Goal: Task Accomplishment & Management: Manage account settings

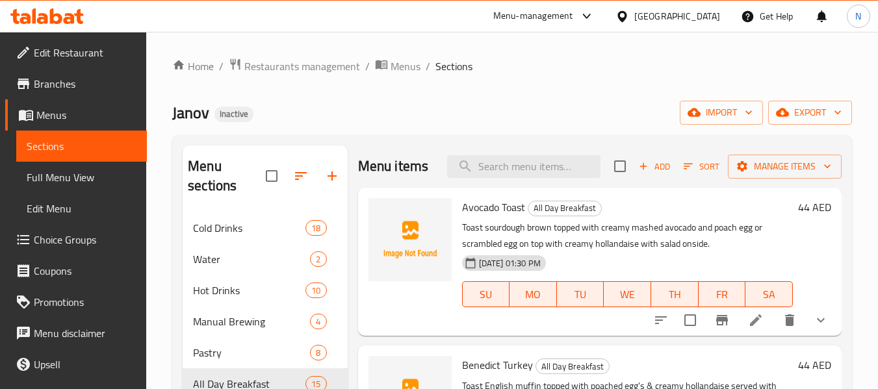
scroll to position [1861, 0]
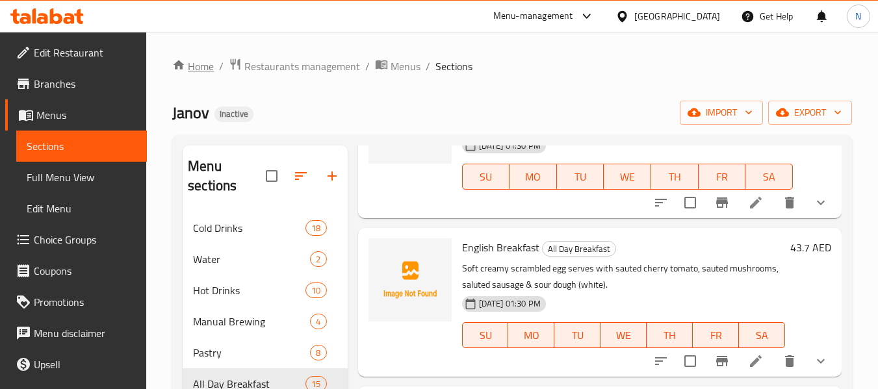
click at [200, 72] on link "Home" at bounding box center [193, 67] width 42 height 16
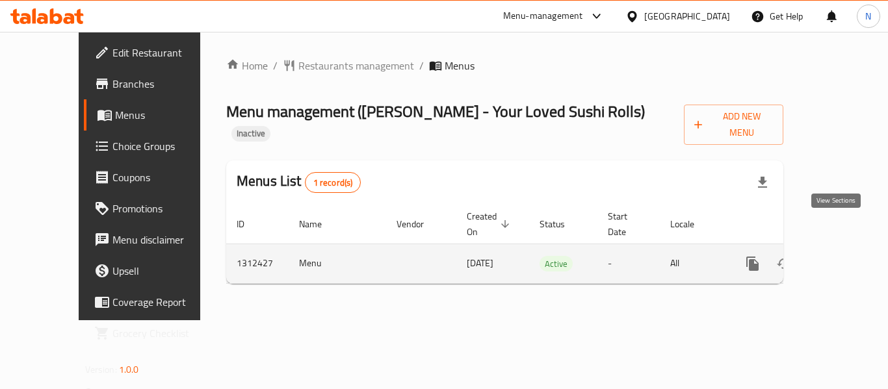
click at [831, 248] on link "enhanced table" at bounding box center [846, 263] width 31 height 31
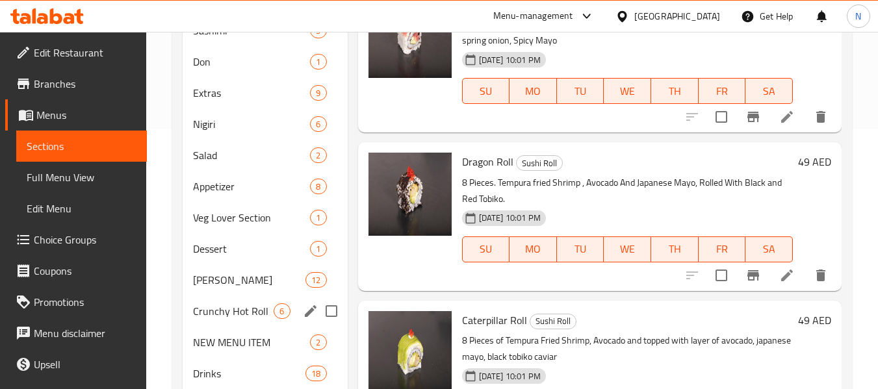
scroll to position [364, 0]
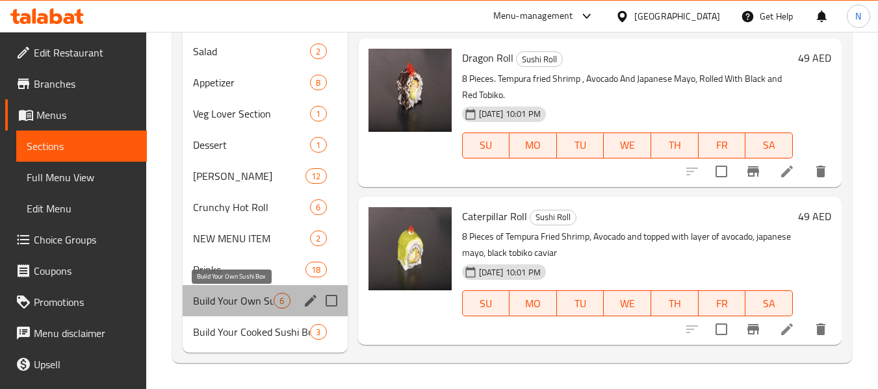
click at [250, 306] on span "Build Your Own Sushi Box" at bounding box center [233, 301] width 81 height 16
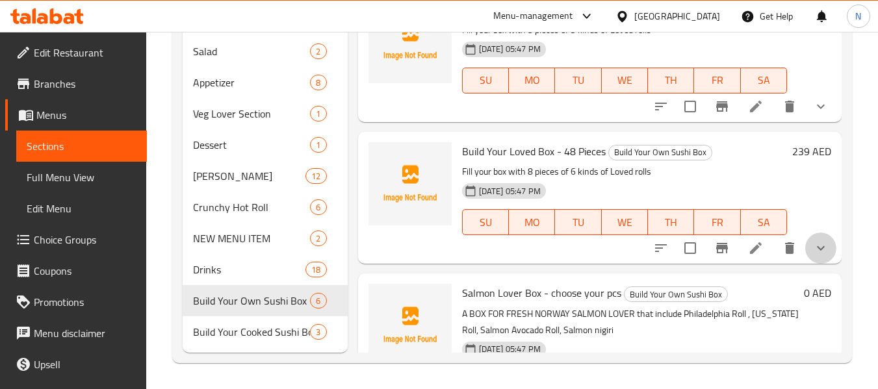
click at [805, 264] on button "show more" at bounding box center [820, 248] width 31 height 31
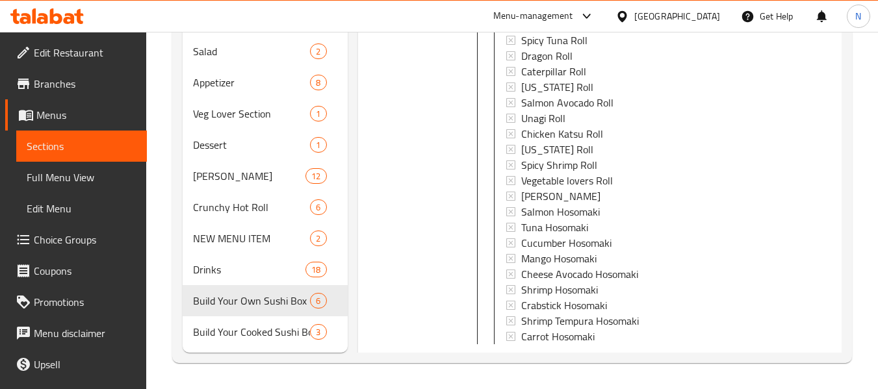
scroll to position [2239, 0]
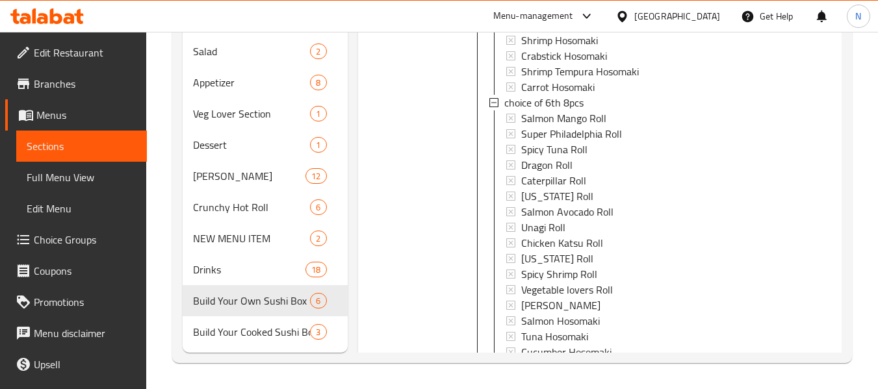
click at [72, 171] on span "Full Menu View" at bounding box center [82, 178] width 110 height 16
click at [94, 179] on span "Full Menu View" at bounding box center [82, 178] width 110 height 16
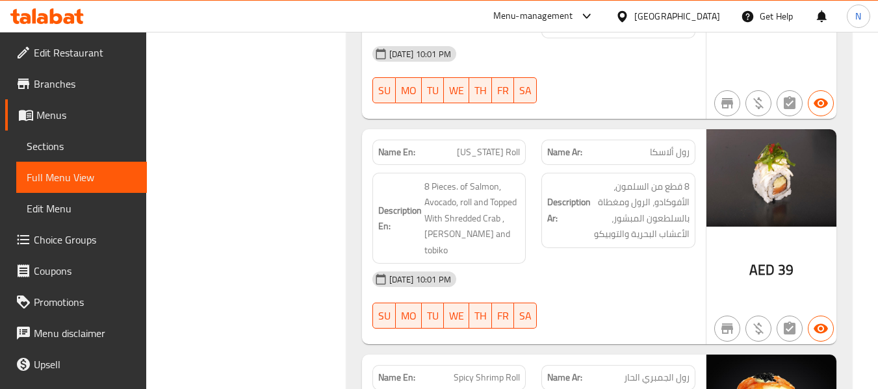
scroll to position [4301, 0]
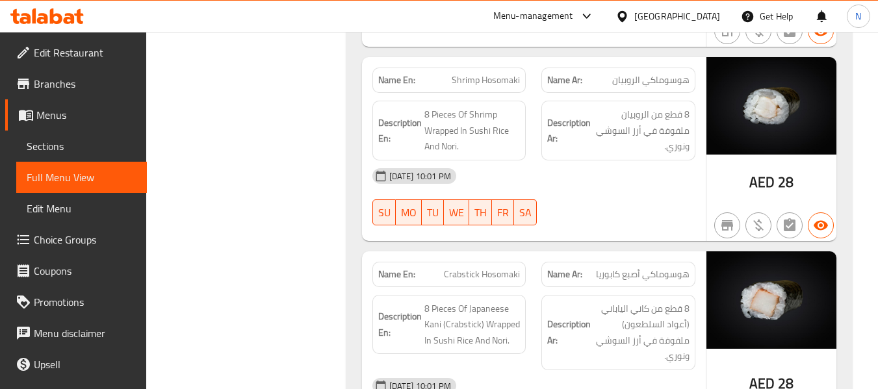
click at [457, 268] on span "Crabstick Hosomaki" at bounding box center [482, 275] width 76 height 14
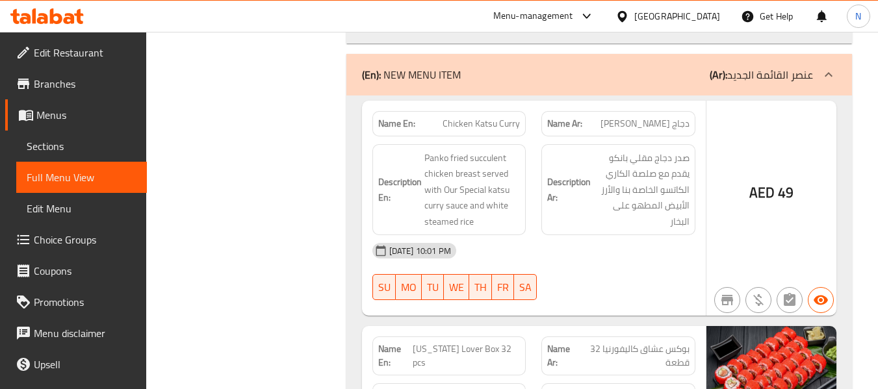
scroll to position [5901, 0]
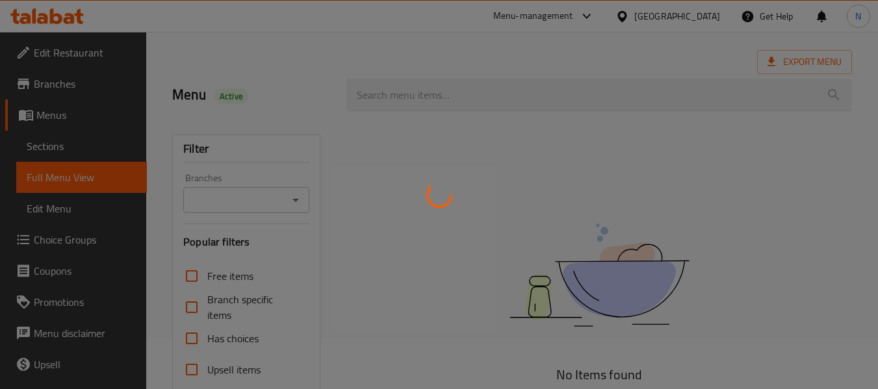
scroll to position [65, 0]
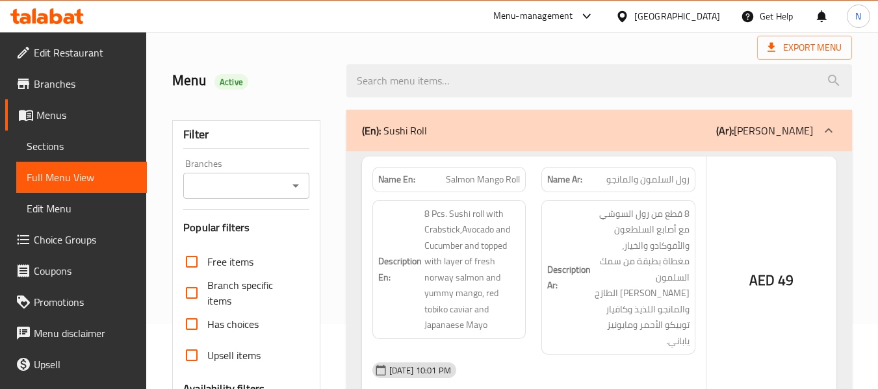
click at [45, 141] on div at bounding box center [439, 194] width 878 height 389
click at [47, 144] on div at bounding box center [439, 194] width 878 height 389
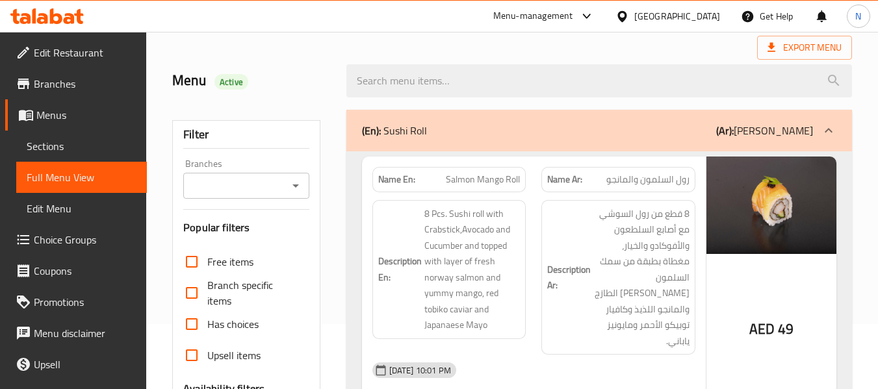
click at [47, 149] on span "Sections" at bounding box center [82, 146] width 110 height 16
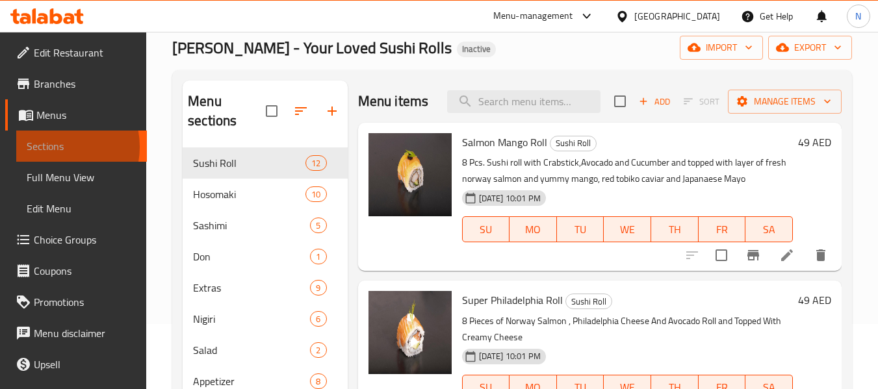
click at [52, 147] on span "Sections" at bounding box center [82, 146] width 110 height 16
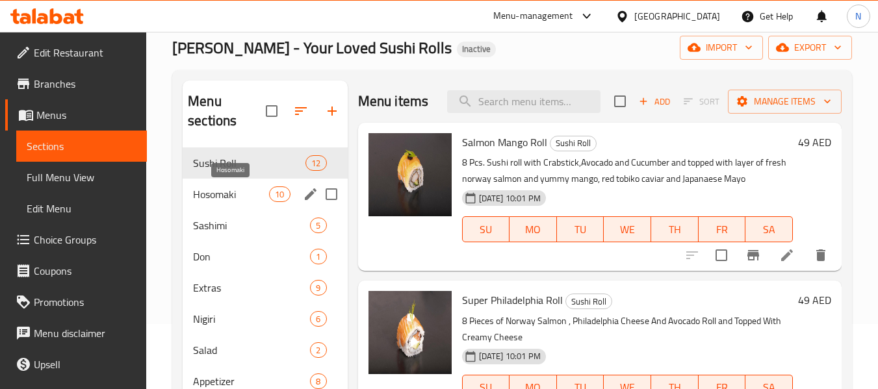
click at [227, 193] on span "Hosomaki" at bounding box center [231, 195] width 76 height 16
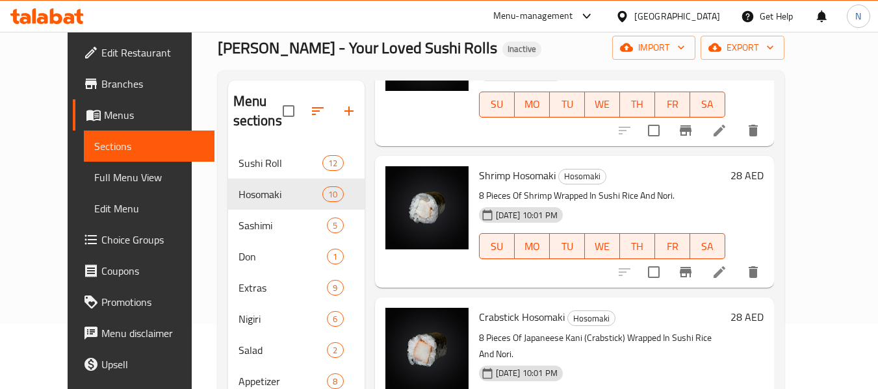
scroll to position [901, 0]
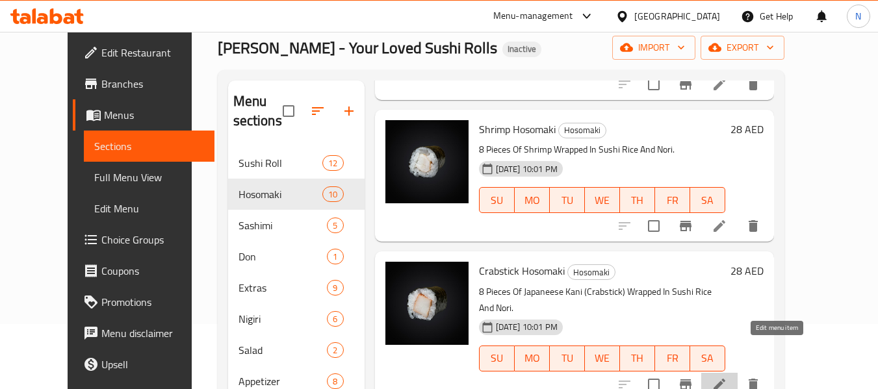
click at [727, 377] on icon at bounding box center [720, 385] width 16 height 16
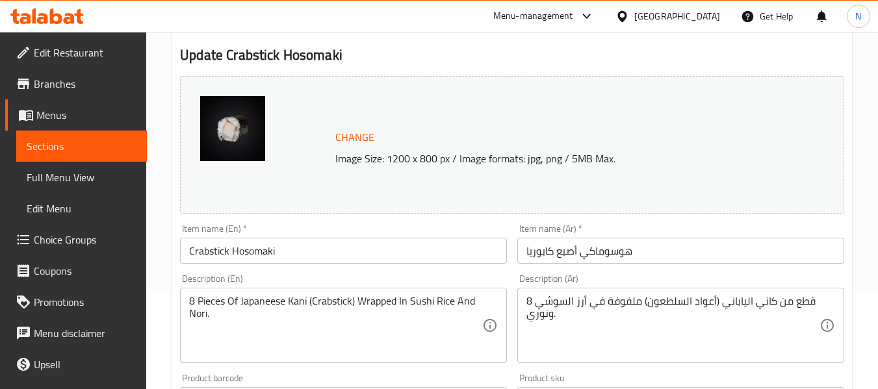
scroll to position [130, 0]
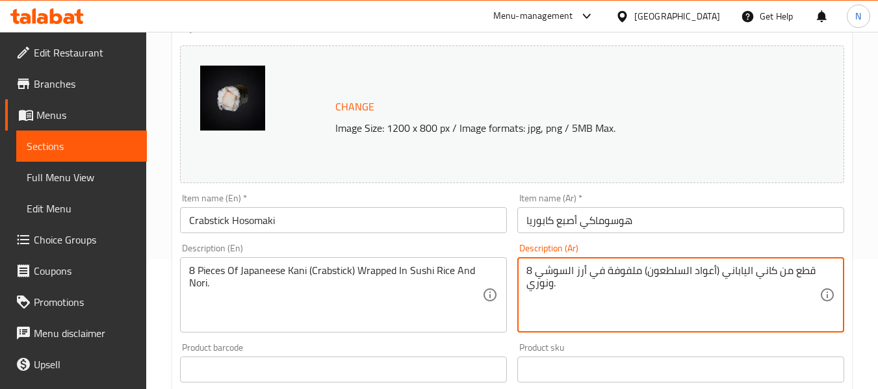
click at [668, 268] on textarea "8 قطع من كاني الياباني (أعواد السلطعون) ملفوفة في أرز السوشي ونوري." at bounding box center [673, 296] width 293 height 62
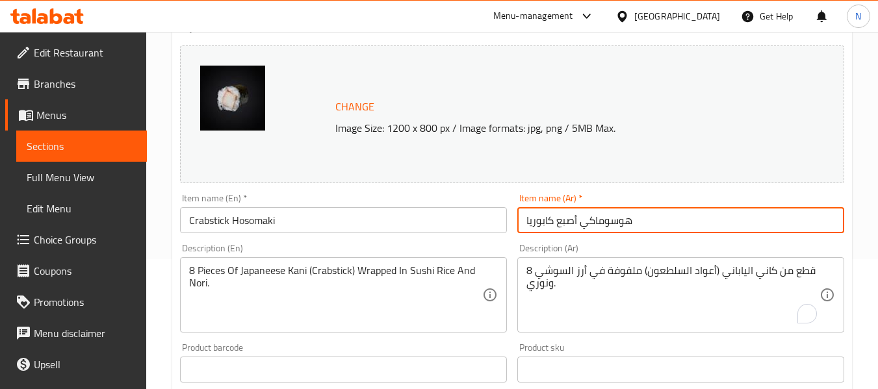
click at [541, 221] on input "هوسوماكي أصبع كابوريا" at bounding box center [680, 220] width 327 height 26
paste input "السلطعون"
click at [582, 224] on input "هوسوماكي أصبع السلطعون" at bounding box center [680, 220] width 327 height 26
type input "هوسوماكي أصابع السلطعون"
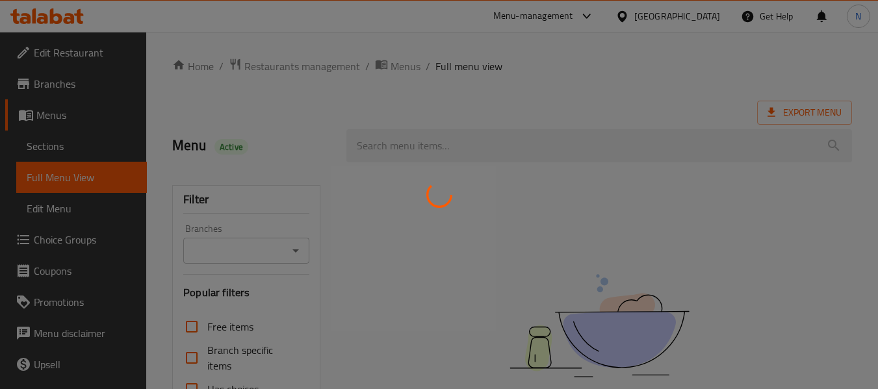
click at [640, 351] on div at bounding box center [439, 194] width 878 height 389
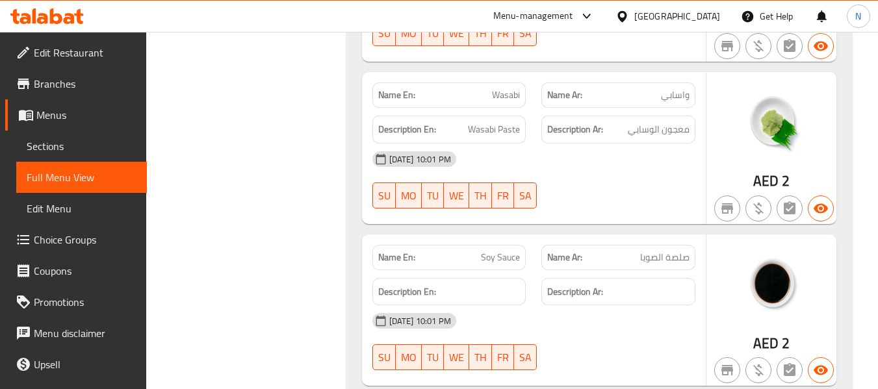
scroll to position [7538, 0]
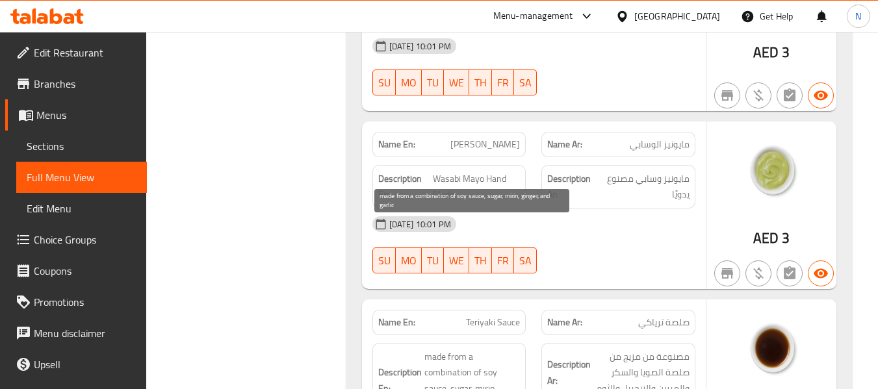
click at [451, 349] on span "made from a combination of soy sauce, sugar, mirin, ginger, and garlic" at bounding box center [472, 381] width 96 height 64
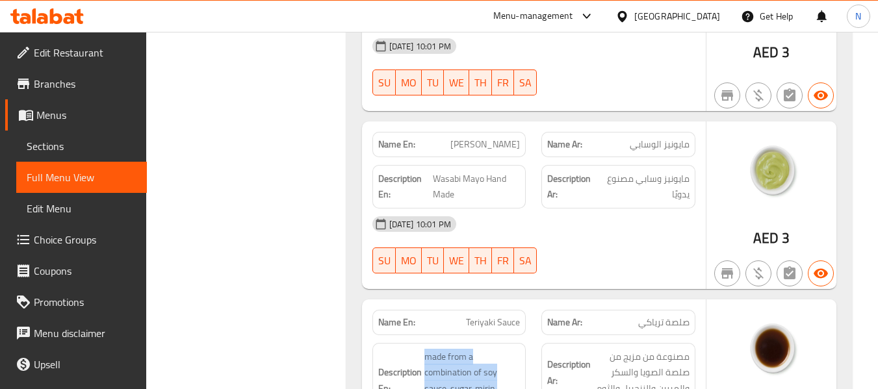
copy span "made from a combination of soy sauce, sugar, mirin, ginger, and garlic"
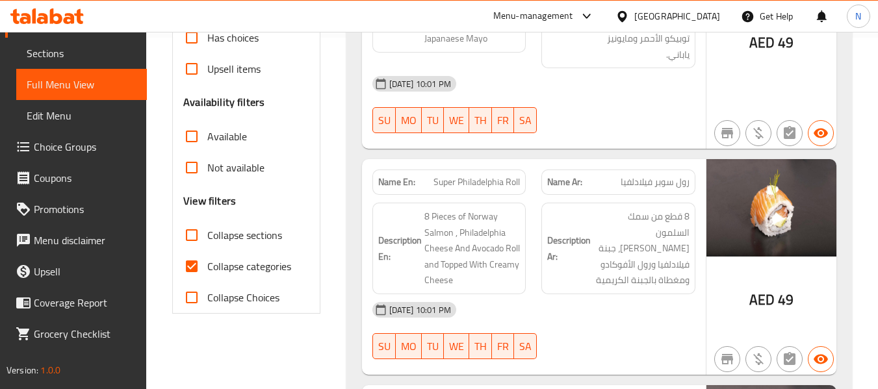
scroll to position [388, 0]
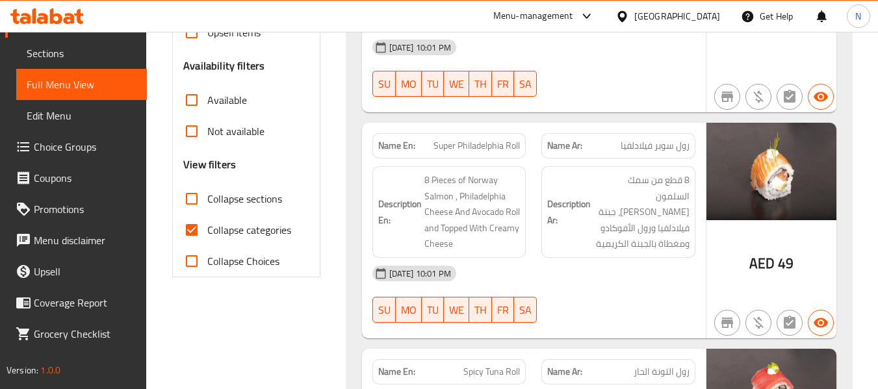
click at [194, 223] on input "Collapse categories" at bounding box center [191, 230] width 31 height 31
checkbox input "false"
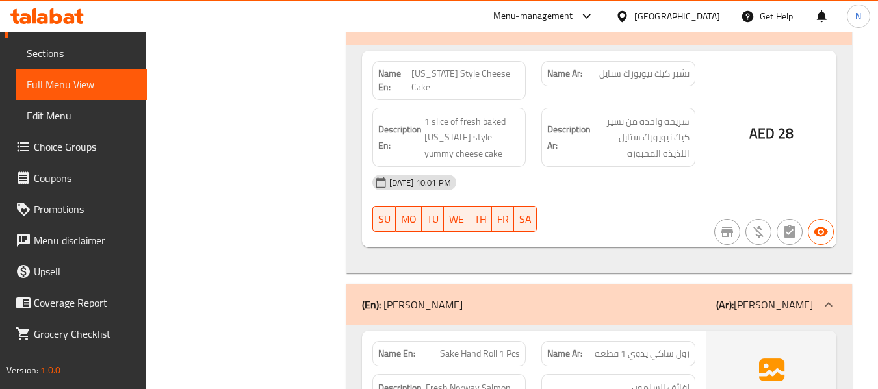
scroll to position [14575, 0]
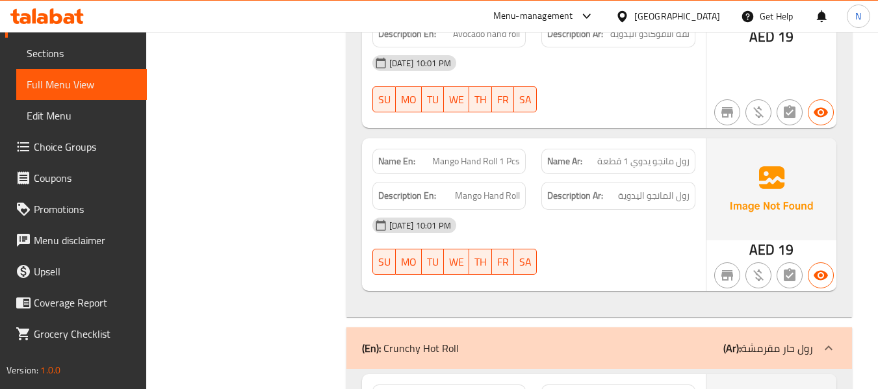
drag, startPoint x: 655, startPoint y: 134, endPoint x: 645, endPoint y: 123, distance: 14.3
click at [655, 328] on div "(En): Crunchy Hot Roll (Ar): رول حار مقرمشة" at bounding box center [599, 349] width 506 height 42
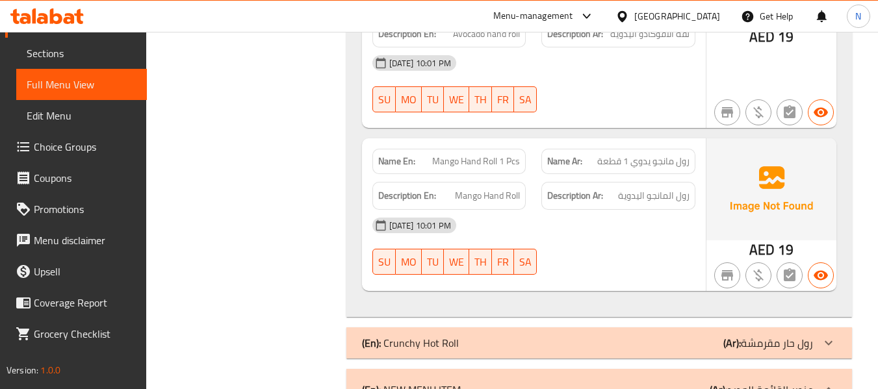
click at [593, 335] on div "(En): Crunchy Hot Roll (Ar): رول حار مقرمشة" at bounding box center [587, 343] width 451 height 16
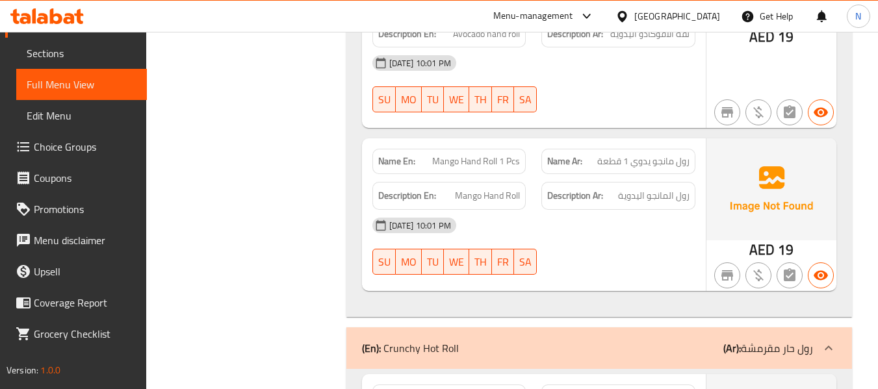
click at [642, 138] on div "Name En: Mango Hand Roll 1 Pcs Name Ar: رول مانجو يدوي 1 قطعة Description En: M…" at bounding box center [534, 214] width 344 height 152
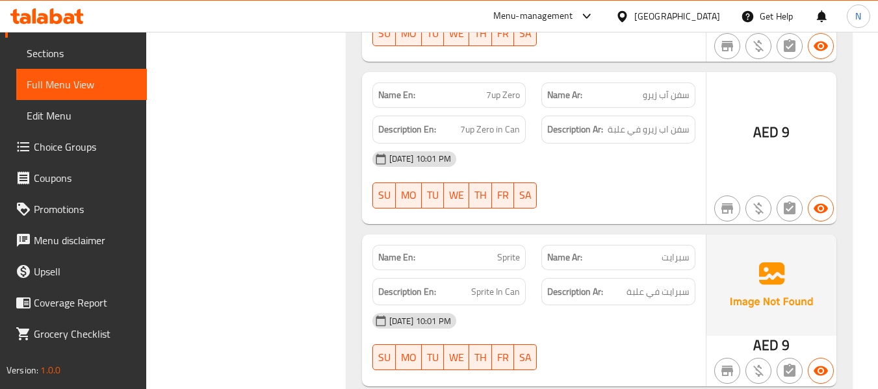
scroll to position [19920, 0]
